Goal: Transaction & Acquisition: Purchase product/service

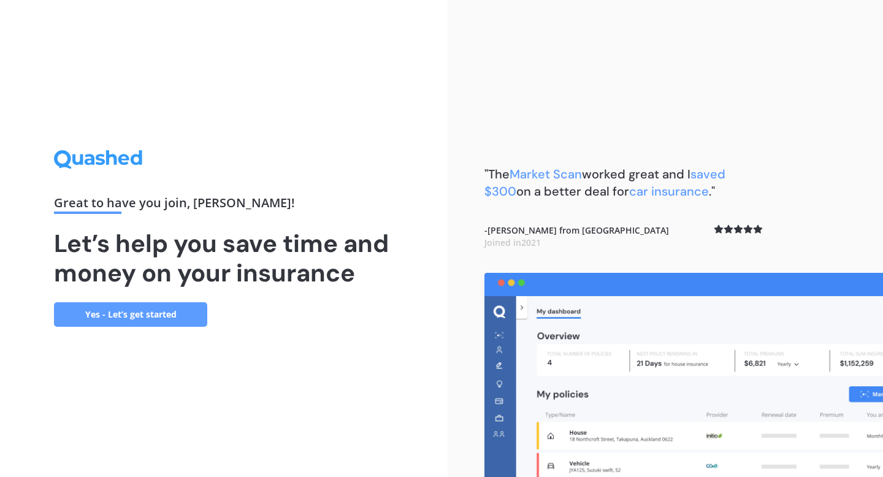
click at [171, 315] on link "Yes - Let’s get started" at bounding box center [130, 314] width 153 height 25
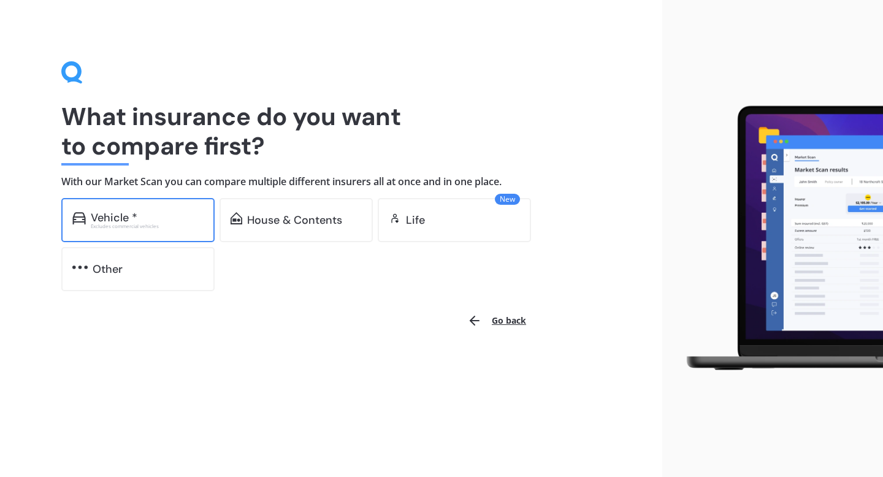
click at [181, 234] on div "Vehicle * Excludes commercial vehicles" at bounding box center [137, 220] width 153 height 44
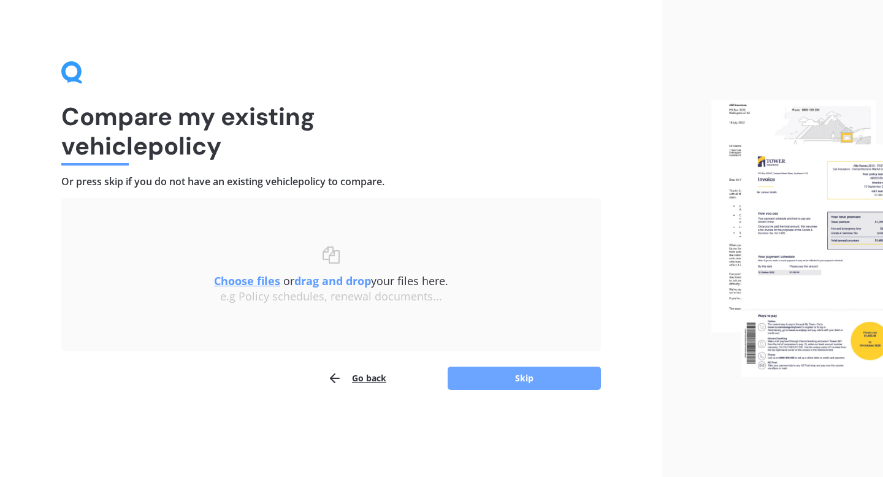
click at [540, 382] on button "Skip" at bounding box center [524, 378] width 153 height 23
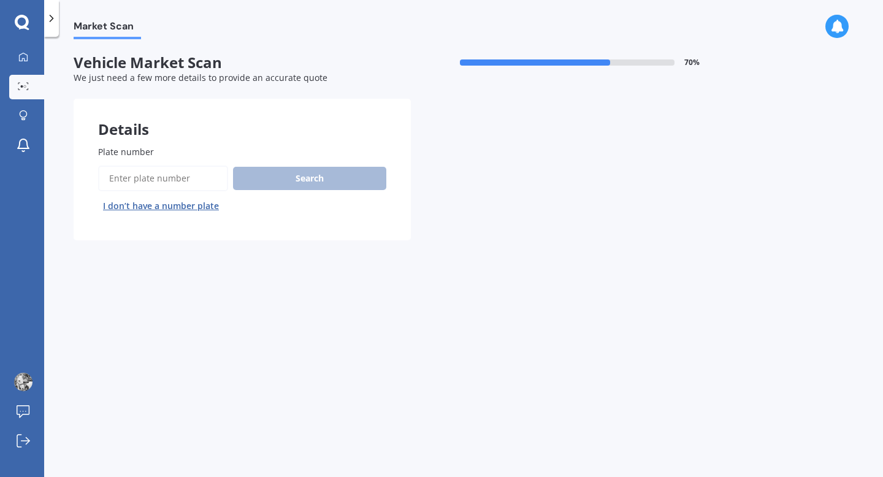
click at [177, 185] on input "Plate number" at bounding box center [163, 179] width 130 height 26
click at [0, 0] on button "Next" at bounding box center [0, 0] width 0 height 0
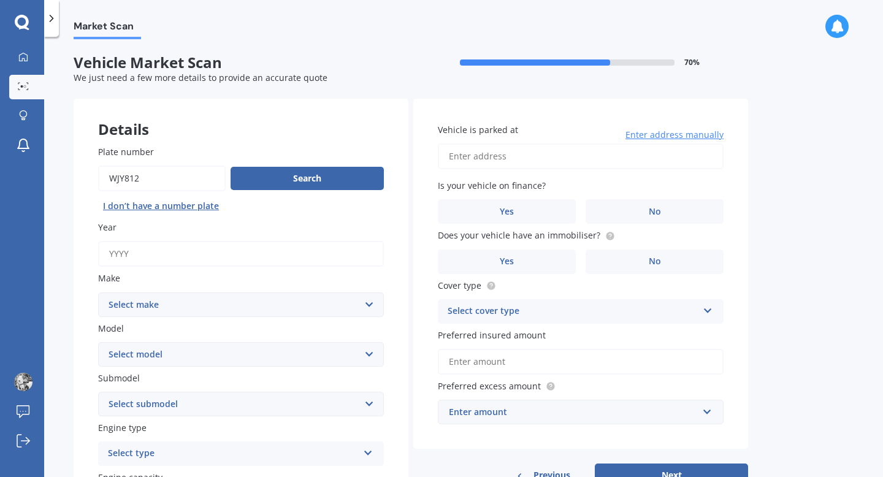
click at [119, 178] on input "Plate number" at bounding box center [162, 179] width 128 height 26
type input "RJY812"
click at [327, 184] on button "Search" at bounding box center [307, 178] width 153 height 23
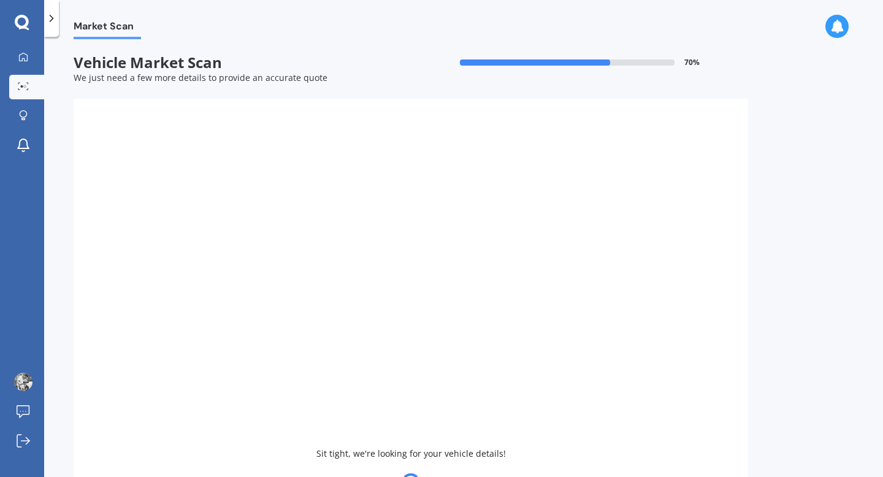
type input "1998"
select select "TOYOTA"
select select "HILUX"
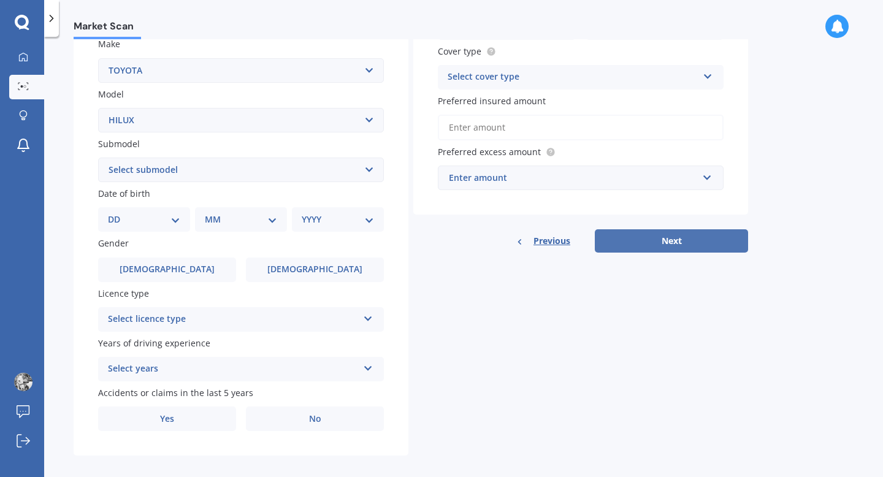
scroll to position [231, 0]
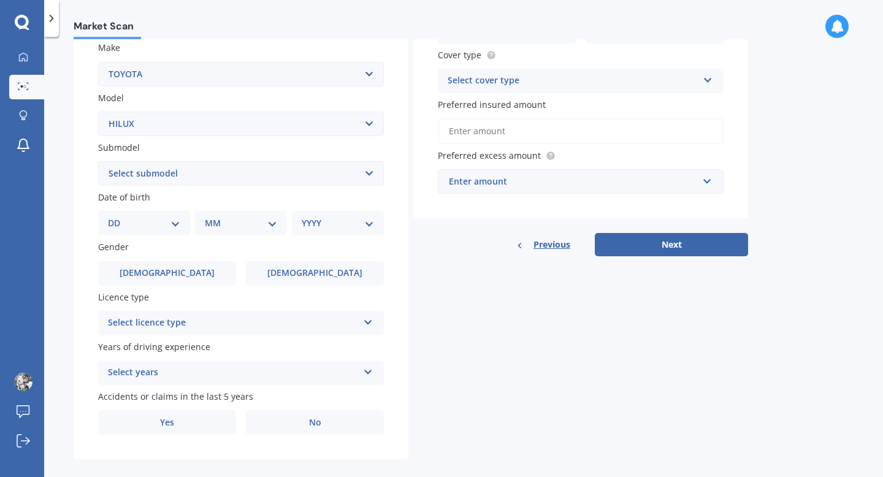
click at [177, 174] on select "Select submodel (All other) Diesel Diesel 4WD Petrol 4WD SR TD DC 2.8D/6AT/UT S…" at bounding box center [241, 173] width 286 height 25
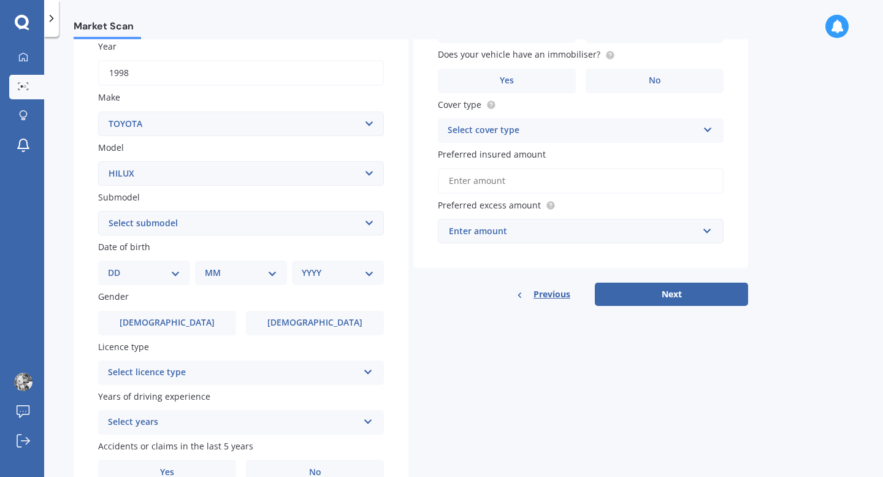
scroll to position [182, 0]
click at [156, 273] on select "DD 01 02 03 04 05 06 07 08 09 10 11 12 13 14 15 16 17 18 19 20 21 22 23 24 25 2…" at bounding box center [144, 271] width 72 height 13
select select "17"
click at [118, 266] on select "DD 01 02 03 04 05 06 07 08 09 10 11 12 13 14 15 16 17 18 19 20 21 22 23 24 25 2…" at bounding box center [144, 271] width 72 height 13
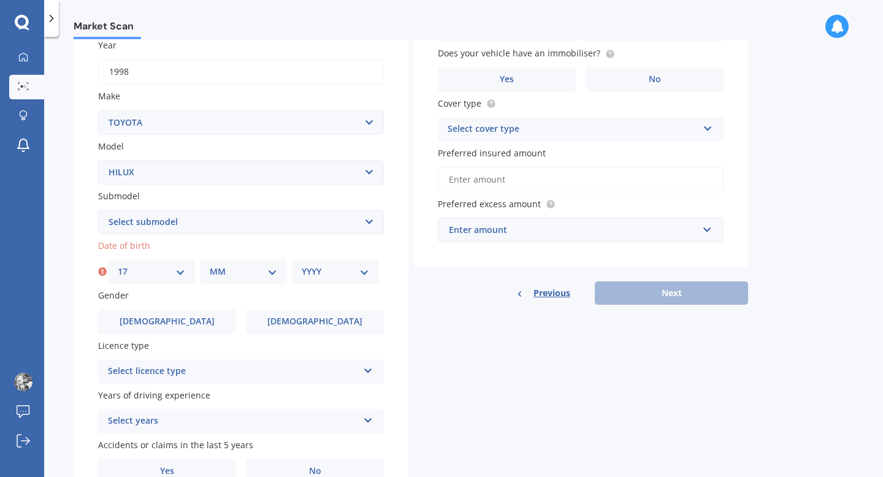
click at [228, 275] on select "MM 01 02 03 04 05 06 07 08 09 10 11 12" at bounding box center [243, 271] width 67 height 13
select select "08"
click at [210, 266] on select "MM 01 02 03 04 05 06 07 08 09 10 11 12" at bounding box center [243, 271] width 67 height 13
click at [345, 272] on select "YYYY 2025 2024 2023 2022 2021 2020 2019 2018 2017 2016 2015 2014 2013 2012 2011…" at bounding box center [335, 271] width 67 height 13
